Goal: Transaction & Acquisition: Purchase product/service

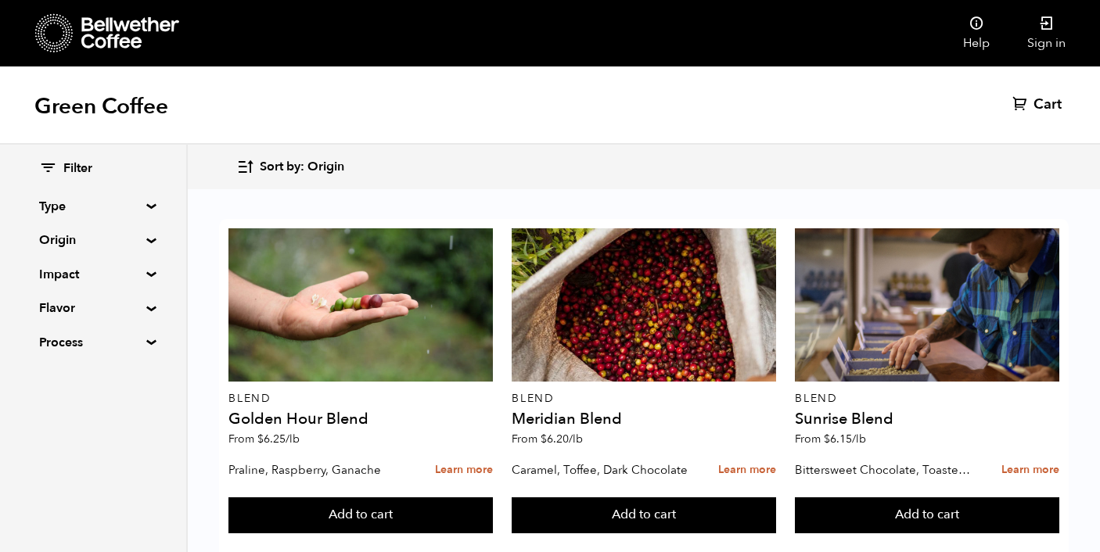
scroll to position [1649, 0]
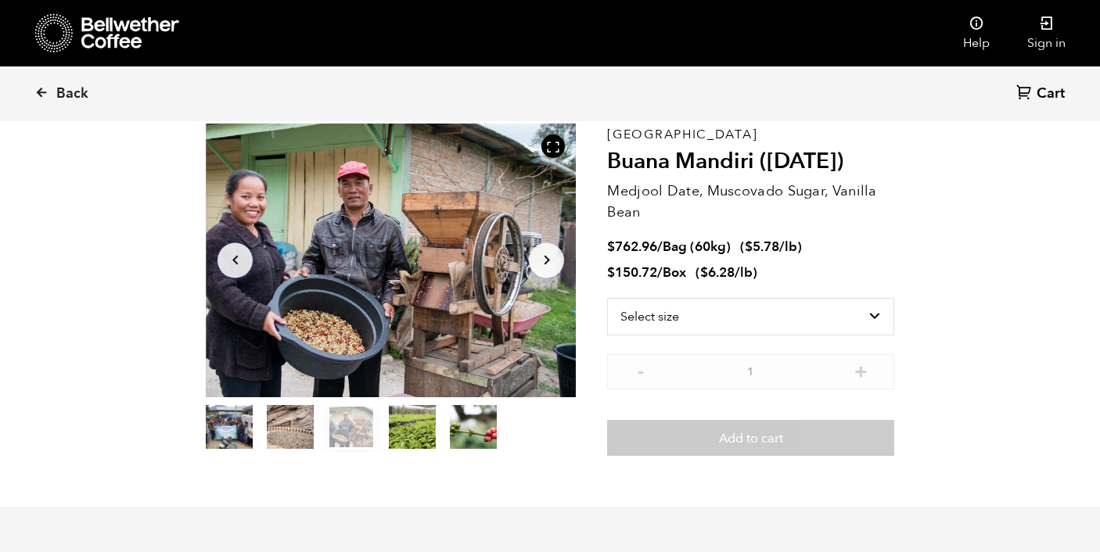
scroll to position [77, 0]
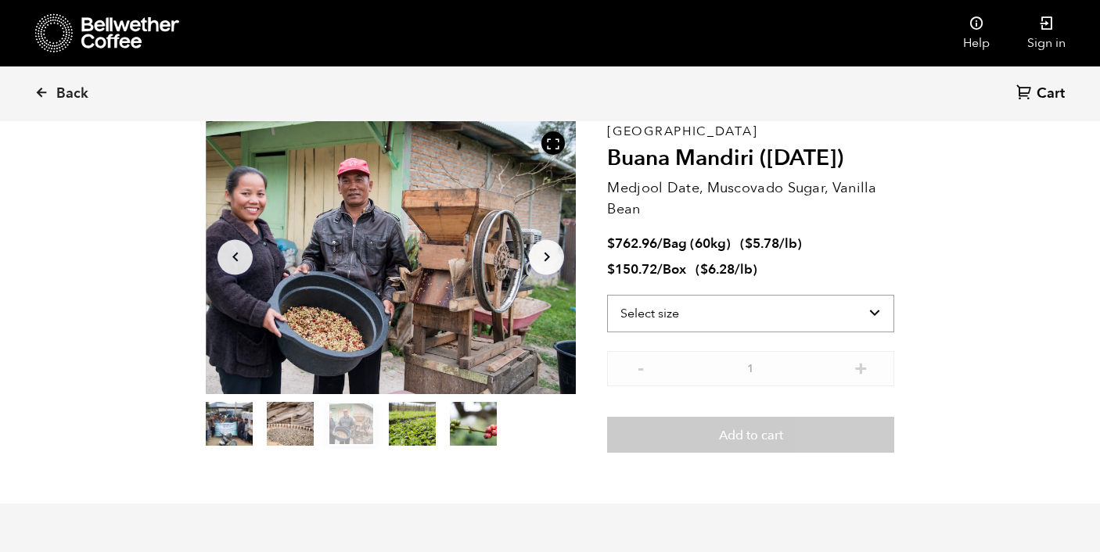
click at [877, 313] on select "Select size Bag (60kg) (132 lbs) Box (24 lbs)" at bounding box center [750, 314] width 287 height 38
select select "bag-3"
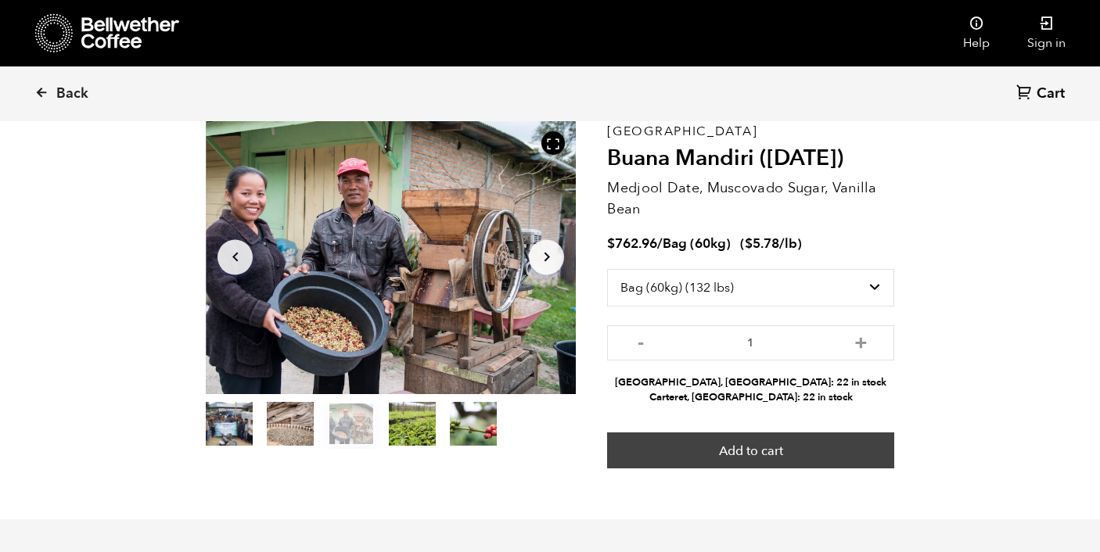
click at [861, 443] on button "Add to cart" at bounding box center [750, 450] width 287 height 36
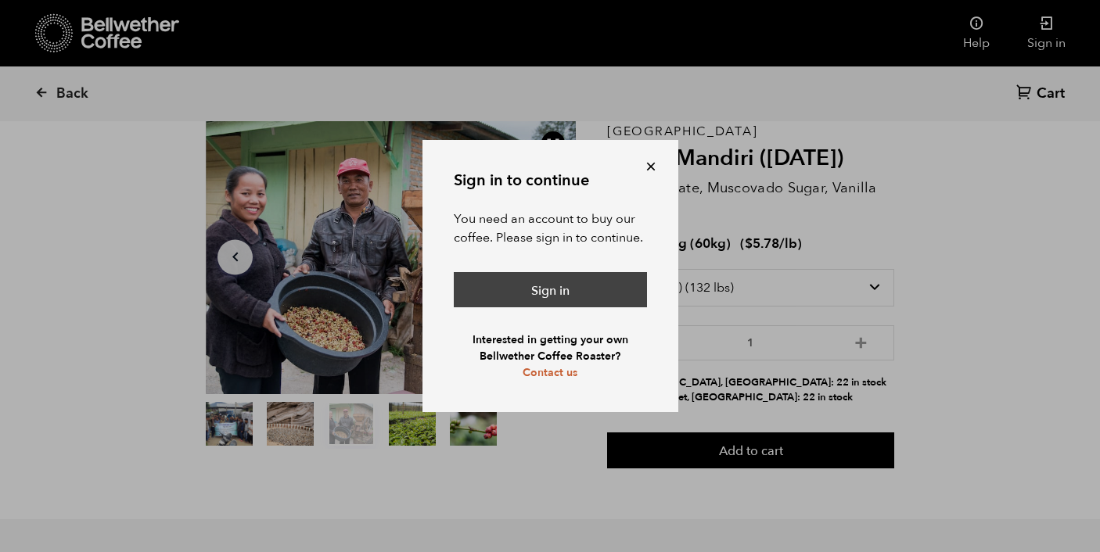
click at [599, 290] on link "Sign in" at bounding box center [550, 290] width 193 height 36
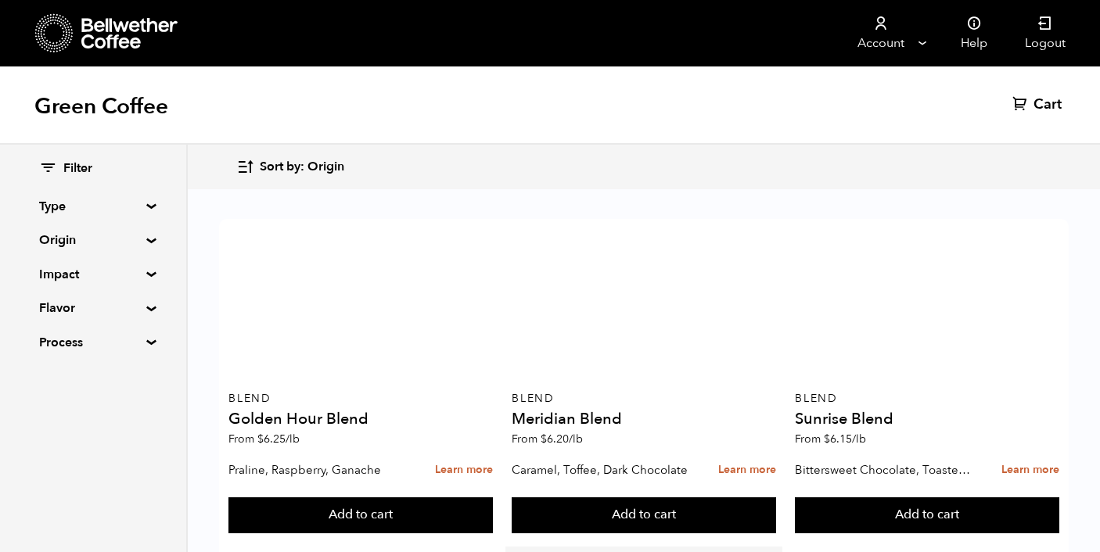
scroll to position [1649, 0]
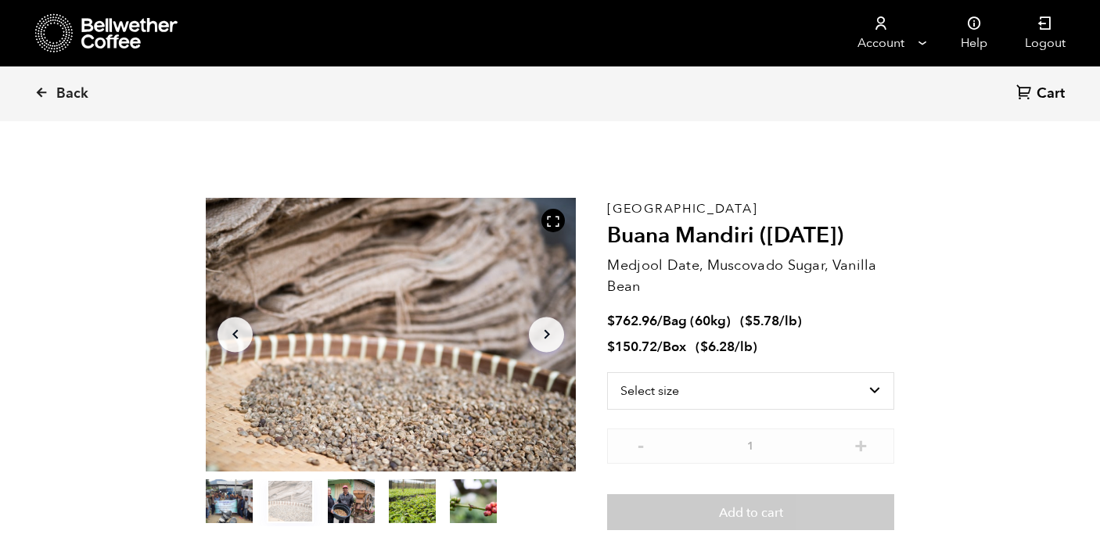
scroll to position [680, 669]
click at [664, 396] on select "Select size Bag (60kg) (132 lbs) Box (24 lbs)" at bounding box center [750, 391] width 287 height 38
select select "bag-3"
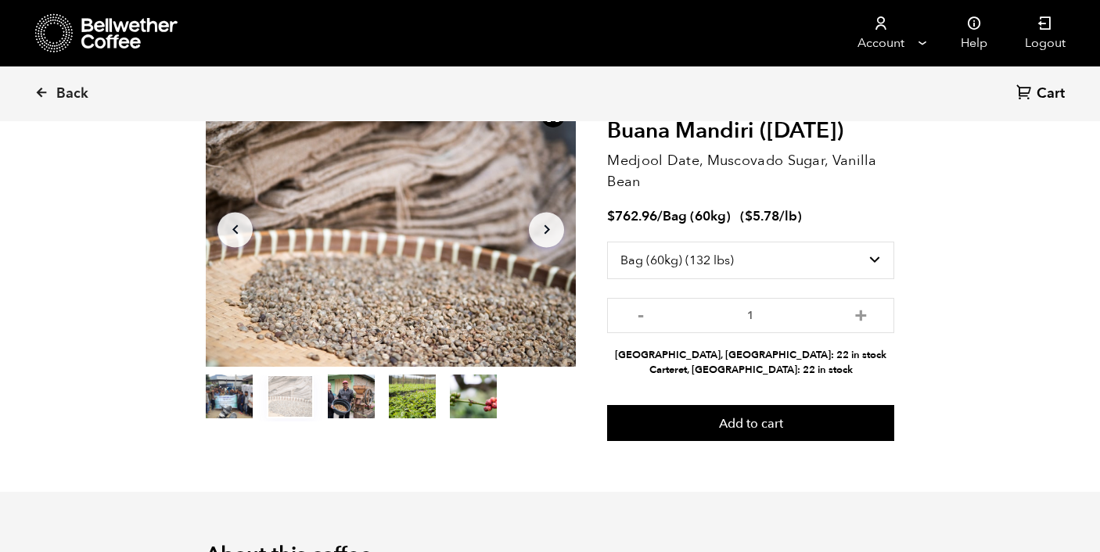
scroll to position [124, 0]
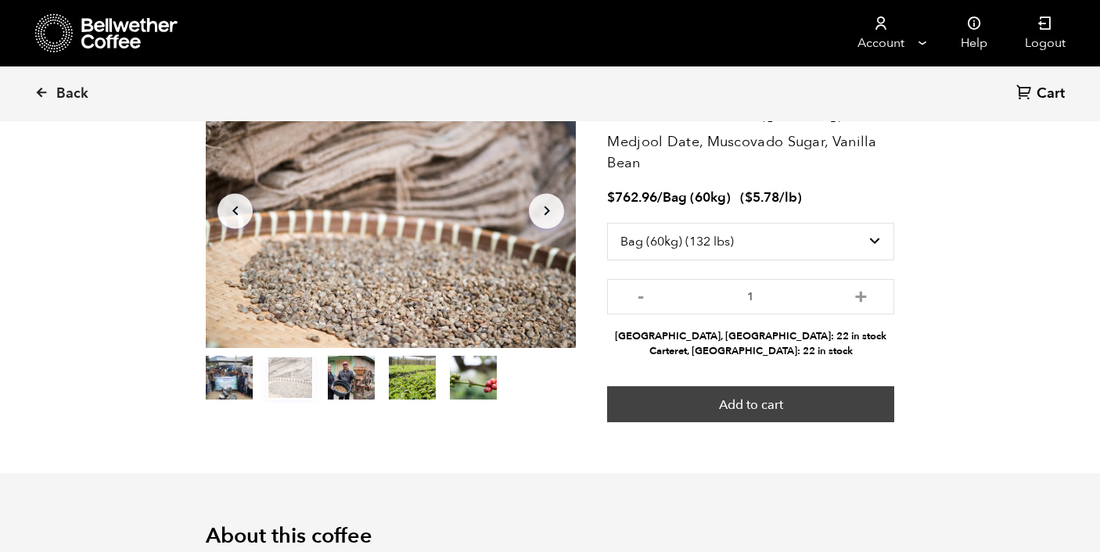
click at [861, 414] on button "Add to cart" at bounding box center [750, 404] width 287 height 36
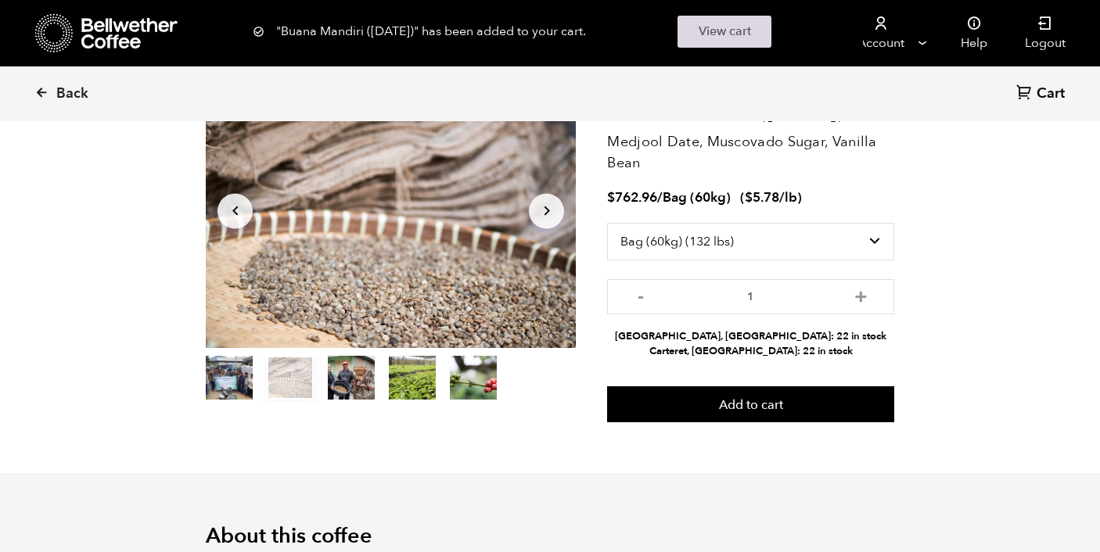
click at [736, 27] on link "View cart" at bounding box center [724, 32] width 94 height 32
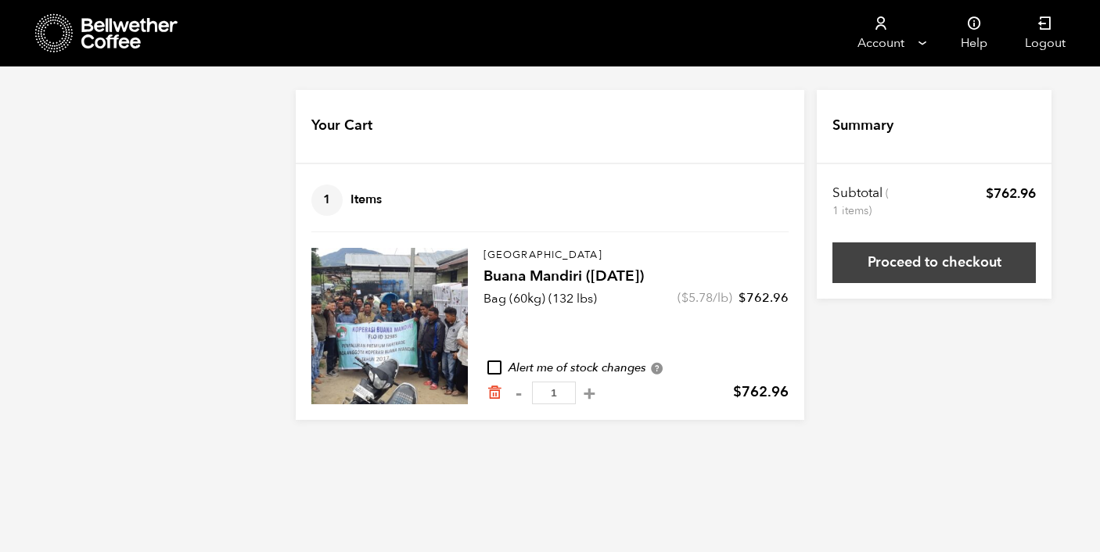
click at [890, 264] on link "Proceed to checkout" at bounding box center [933, 262] width 203 height 41
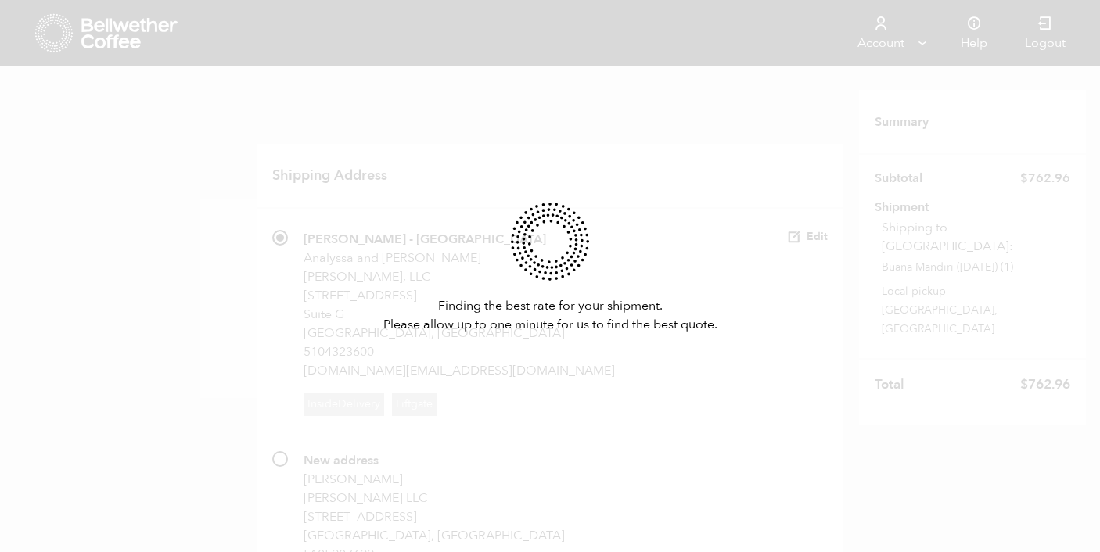
scroll to position [127, 0]
radio input "true"
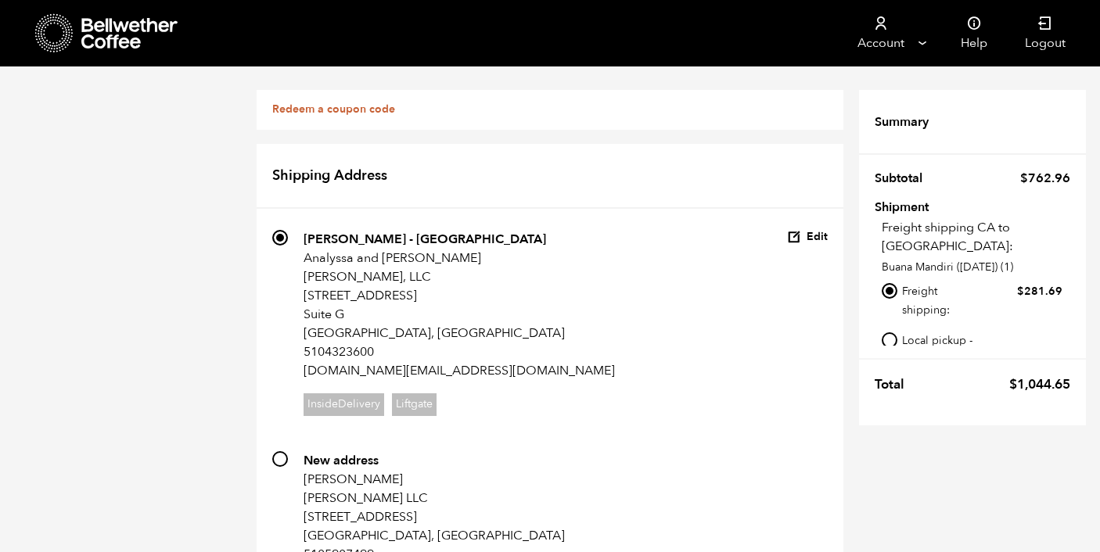
click at [891, 332] on input "Local pickup - [GEOGRAPHIC_DATA], [GEOGRAPHIC_DATA]" at bounding box center [889, 340] width 16 height 16
radio input "true"
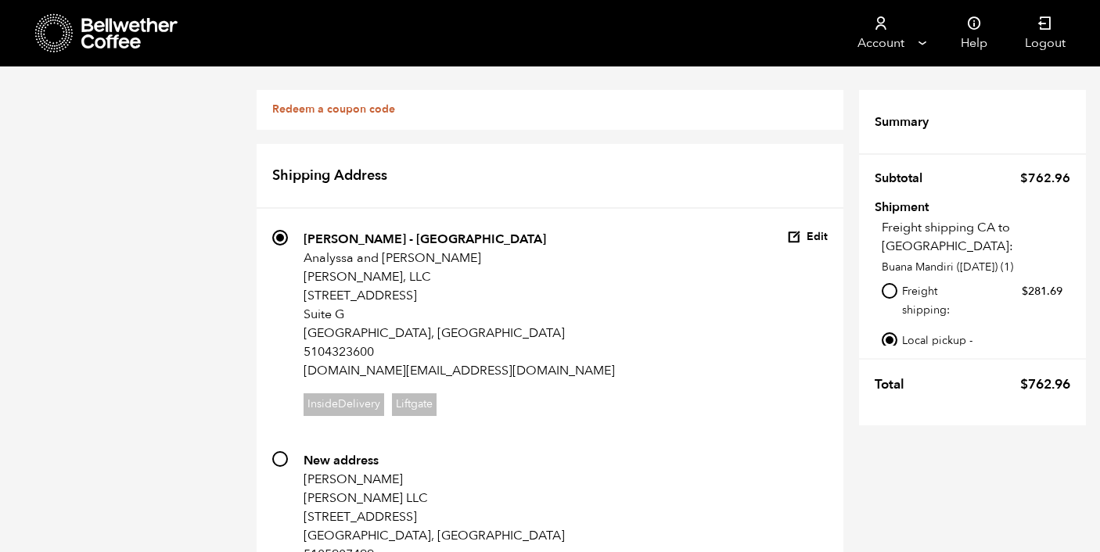
radio input "true"
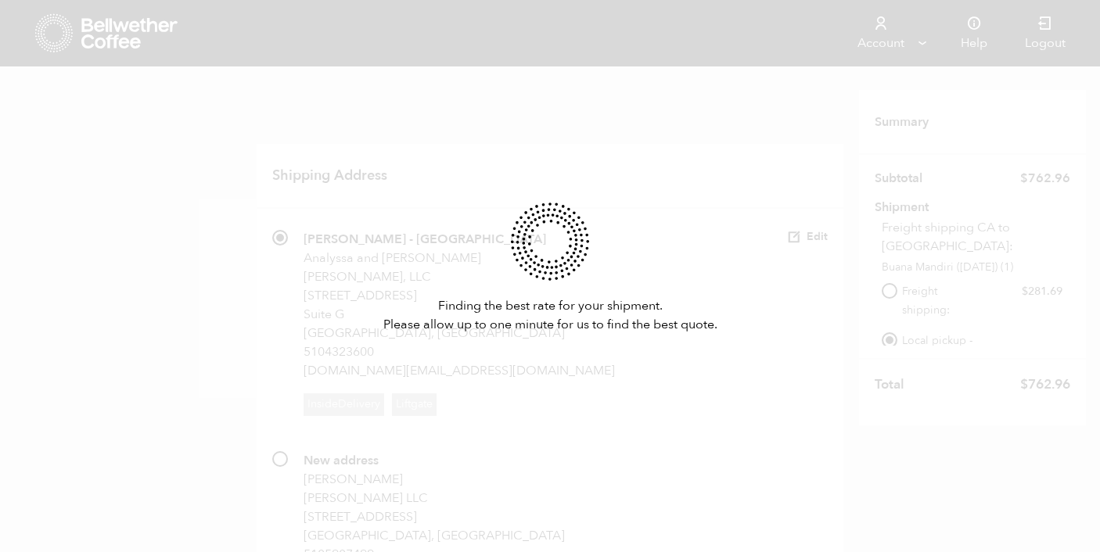
scroll to position [672, 0]
click at [591, 146] on div "Finding the best rate for your shipment. Please allow up to one minute for us t…" at bounding box center [550, 276] width 1100 height 552
radio input "true"
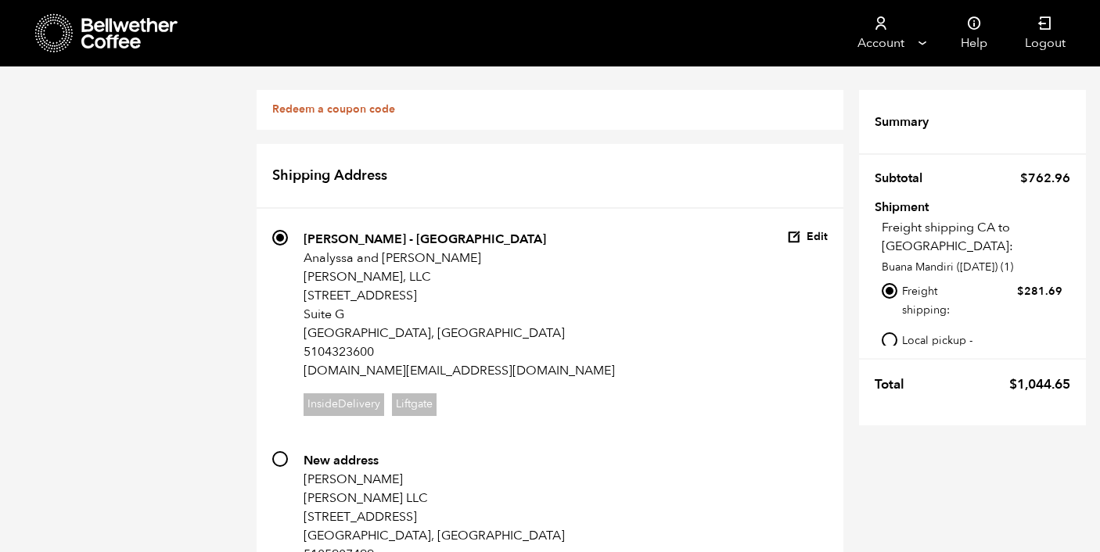
scroll to position [17, 0]
click at [891, 332] on input "Local pickup - [GEOGRAPHIC_DATA], [GEOGRAPHIC_DATA]" at bounding box center [889, 340] width 16 height 16
radio input "true"
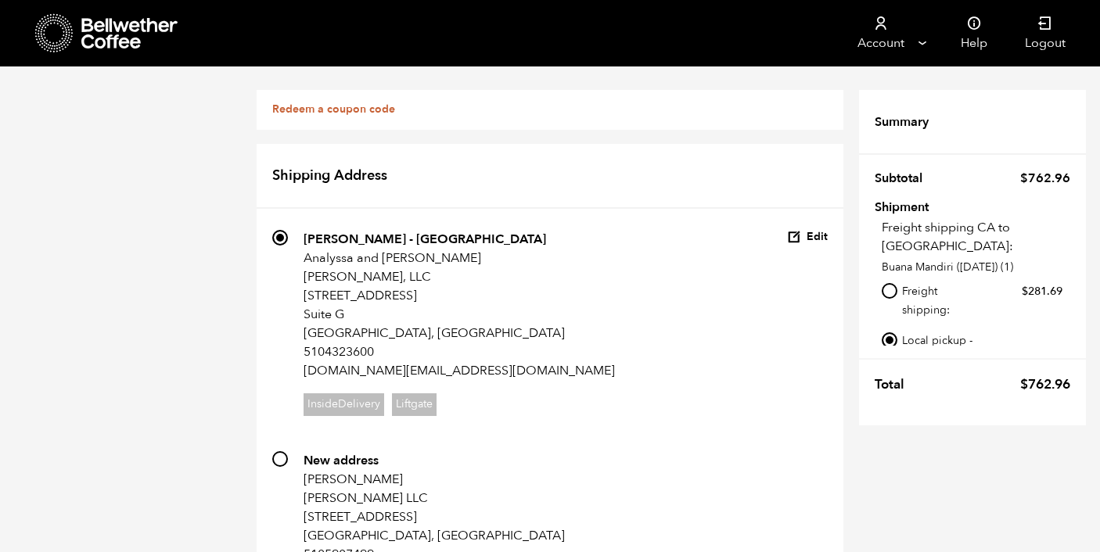
radio input "true"
checkbox input "true"
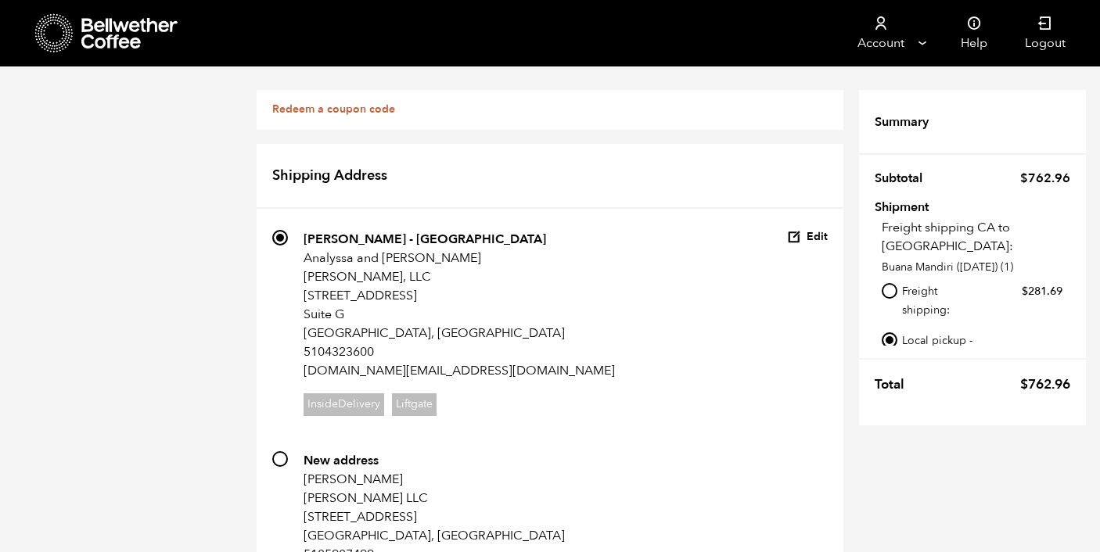
radio input "true"
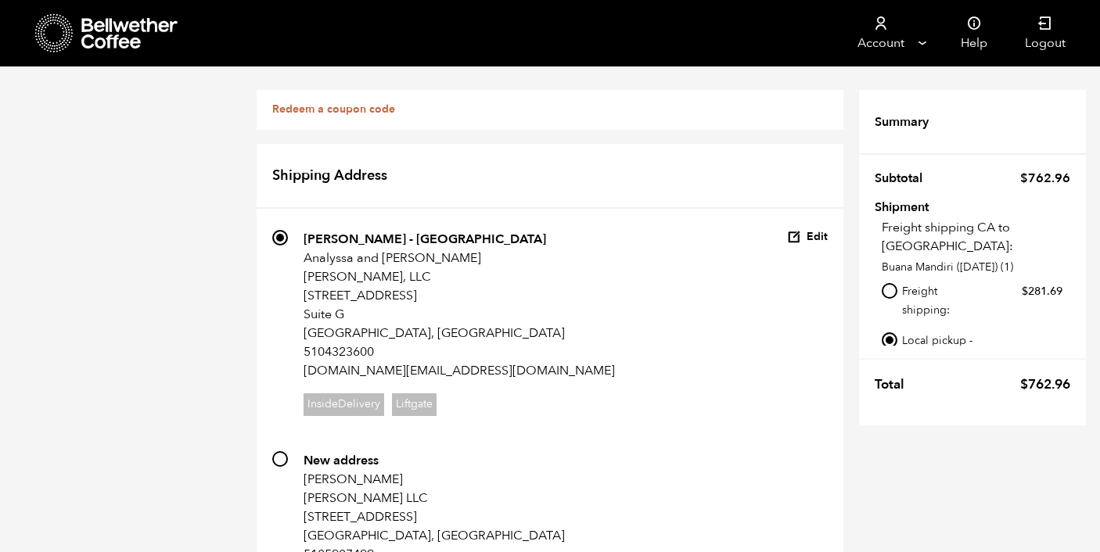
radio input "true"
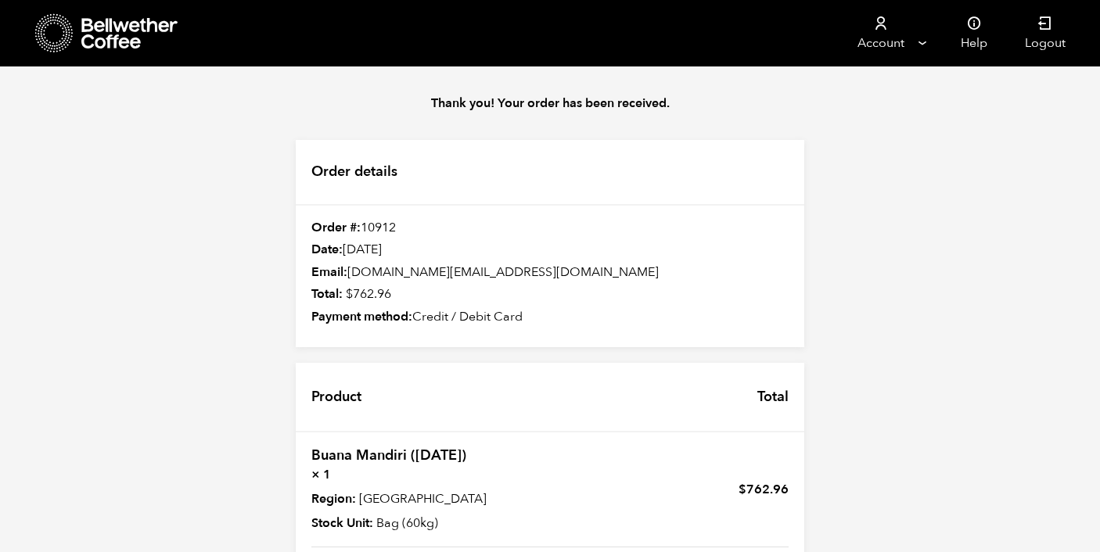
scroll to position [173, 0]
